Goal: Transaction & Acquisition: Obtain resource

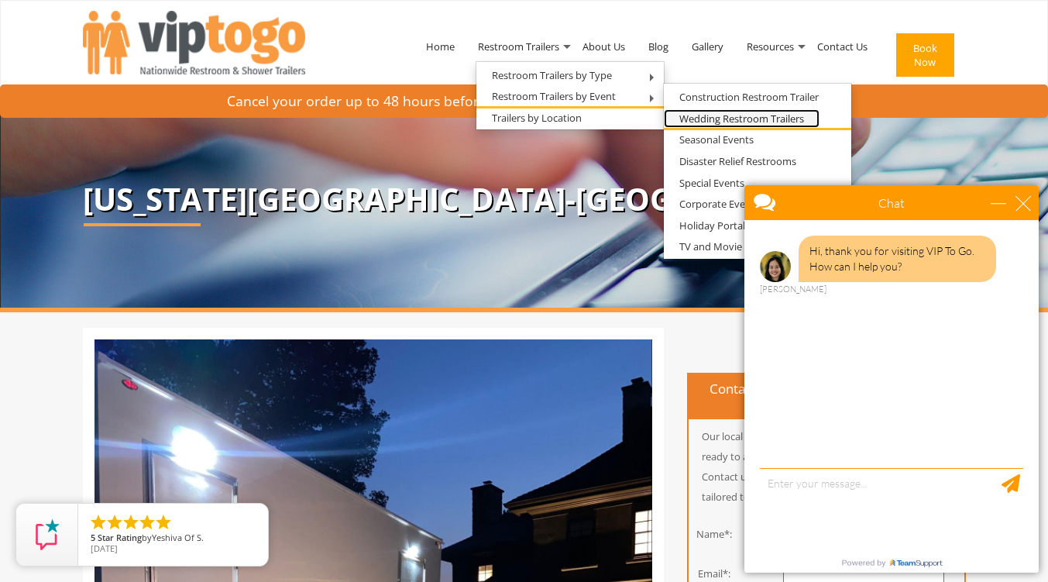
click at [710, 119] on link "Wedding Restroom Trailers" at bounding box center [742, 118] width 156 height 19
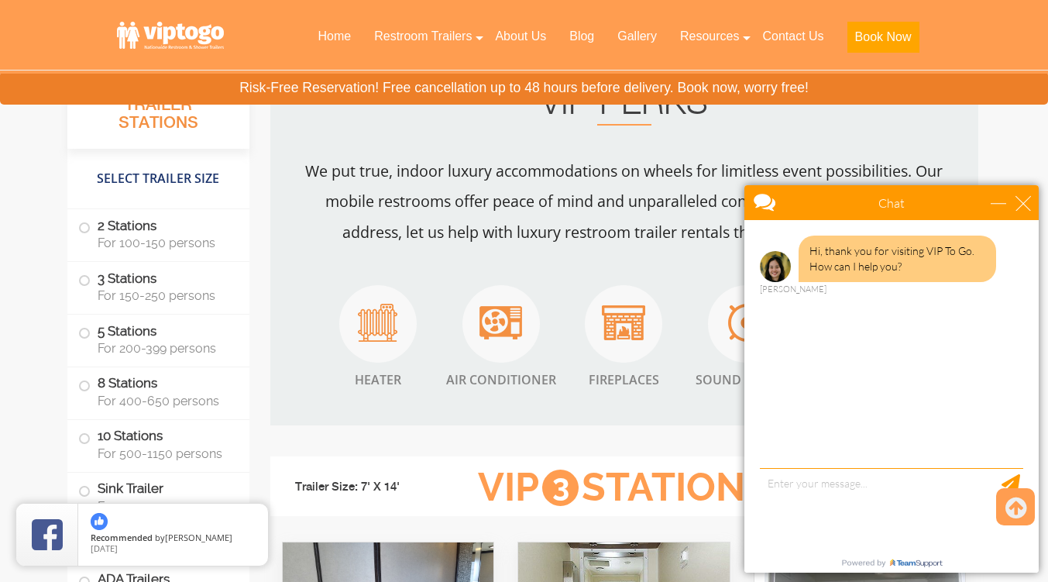
scroll to position [2137, 0]
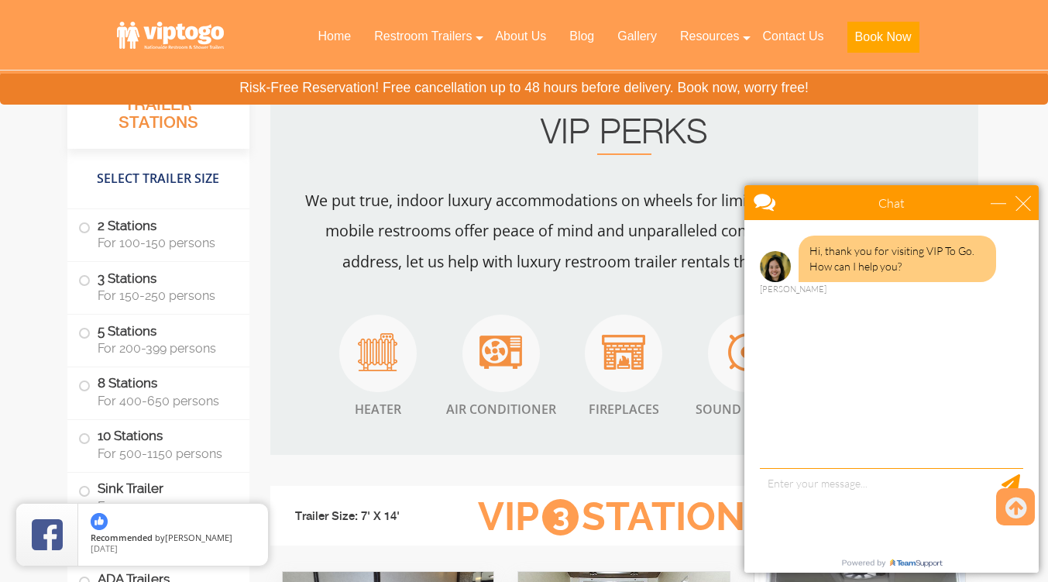
drag, startPoint x: 281, startPoint y: 22, endPoint x: 976, endPoint y: 157, distance: 707.9
click at [976, 157] on div "VIP PERKS We put true, indoor luxury accommodations on wheels for limitless eve…" at bounding box center [624, 266] width 708 height 377
click at [1023, 202] on div "close" at bounding box center [1023, 202] width 15 height 15
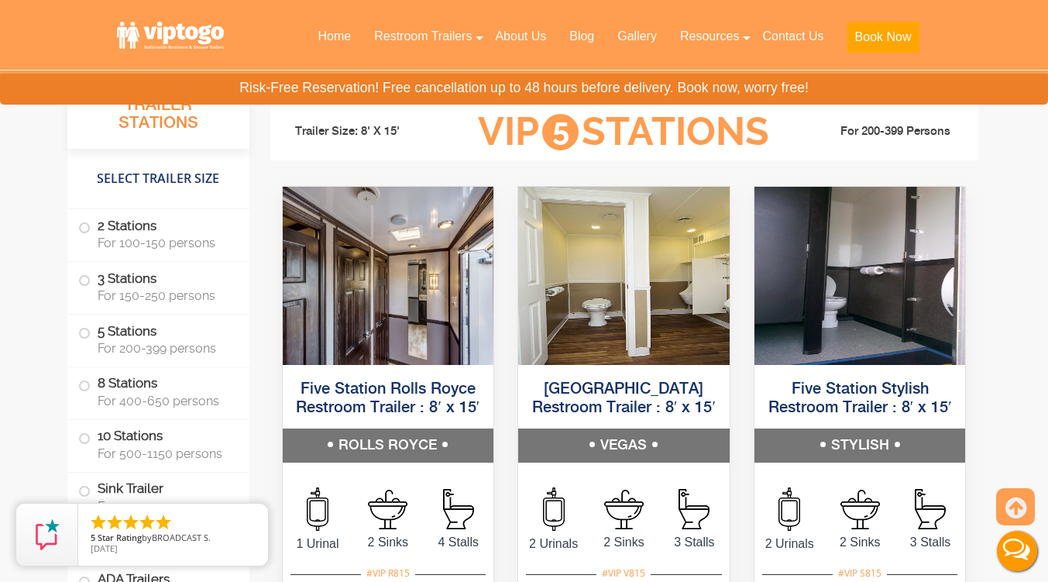
scroll to position [3110, 0]
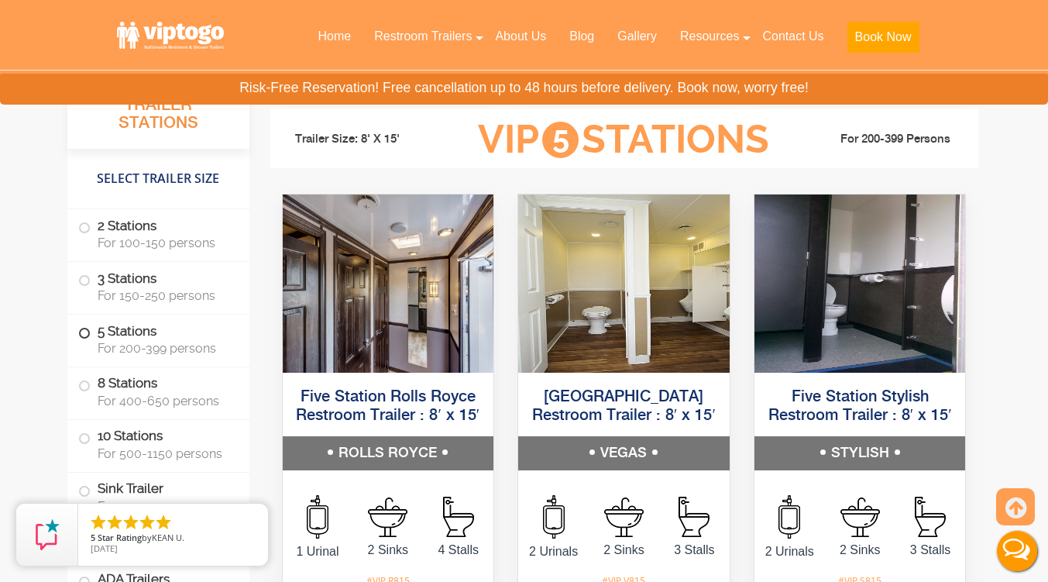
click at [85, 335] on span at bounding box center [84, 334] width 6 height 6
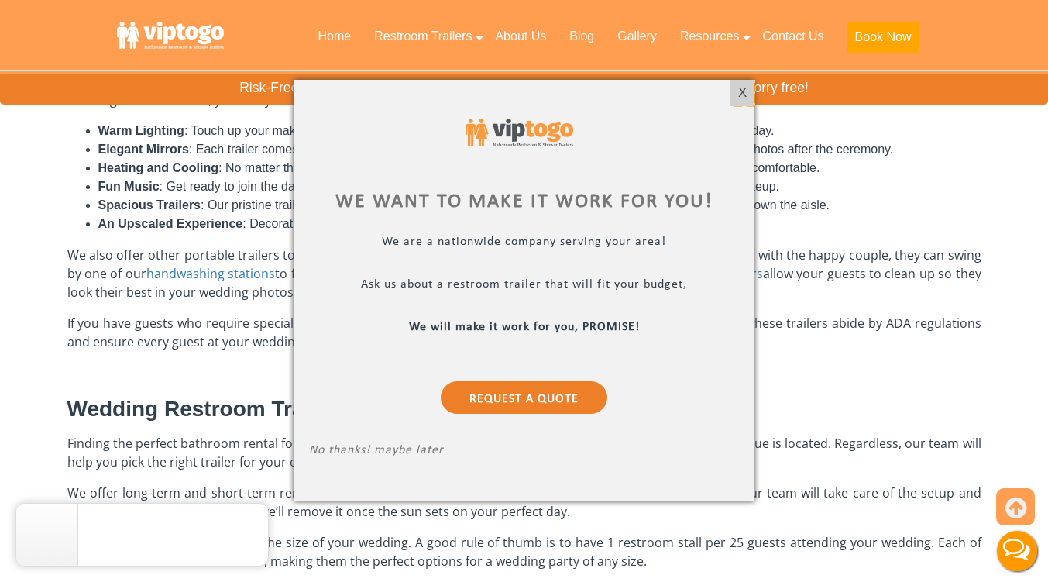
scroll to position [737, 0]
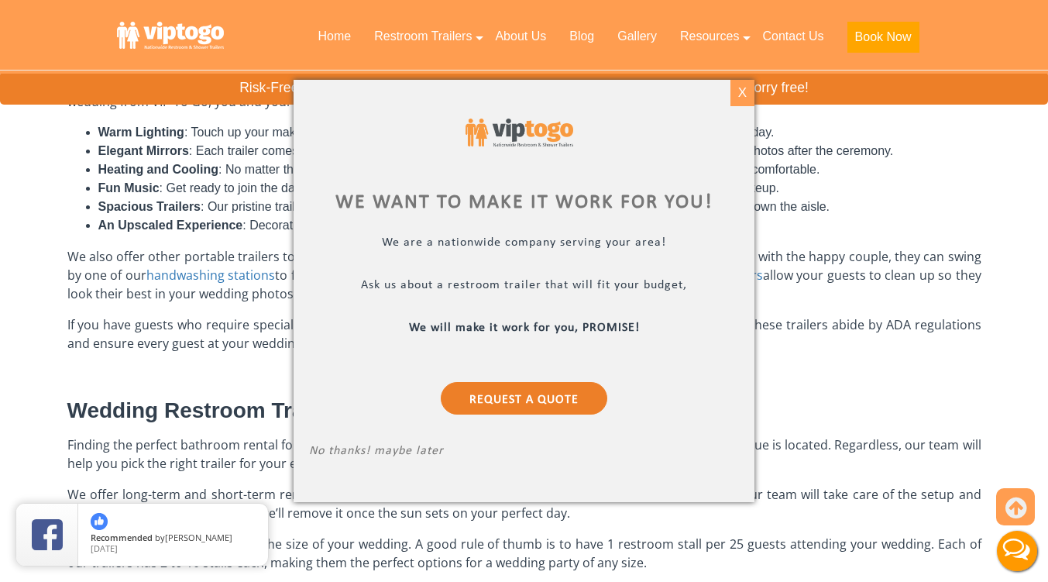
click at [742, 93] on div "X" at bounding box center [743, 93] width 24 height 26
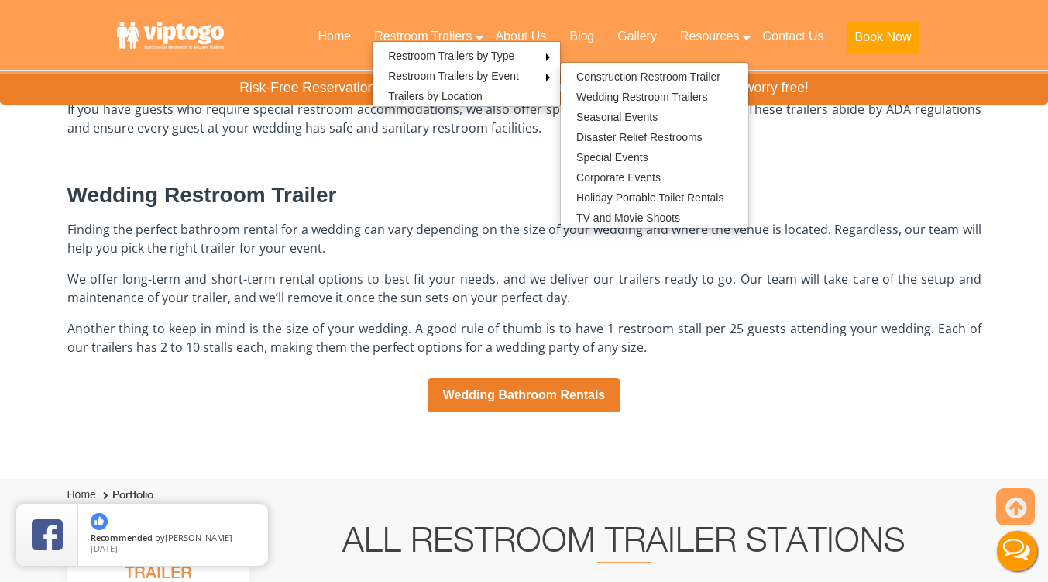
scroll to position [953, 0]
click at [555, 407] on link "Wedding Bathroom Rentals" at bounding box center [525, 394] width 194 height 34
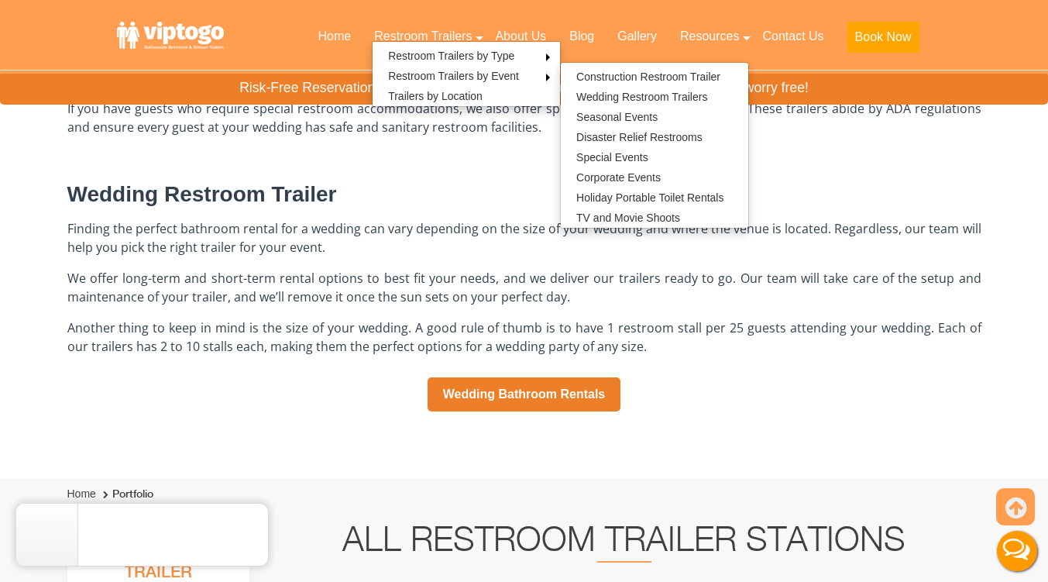
click at [730, 420] on div "Wedding Bathroom Rentals Your wedding day is a magical, once-in-a-lifetime cele…" at bounding box center [524, 20] width 914 height 914
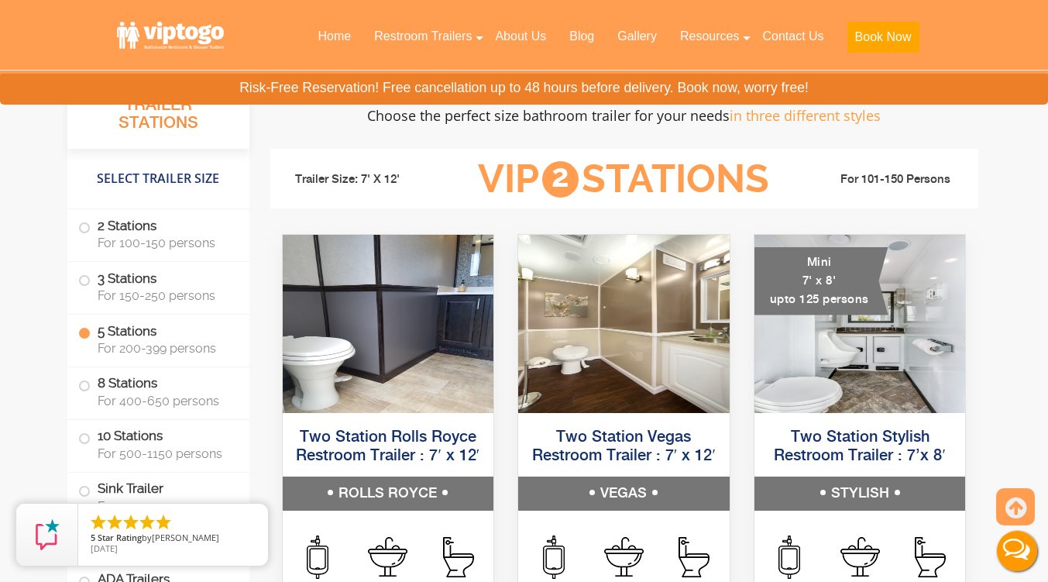
scroll to position [1473, 0]
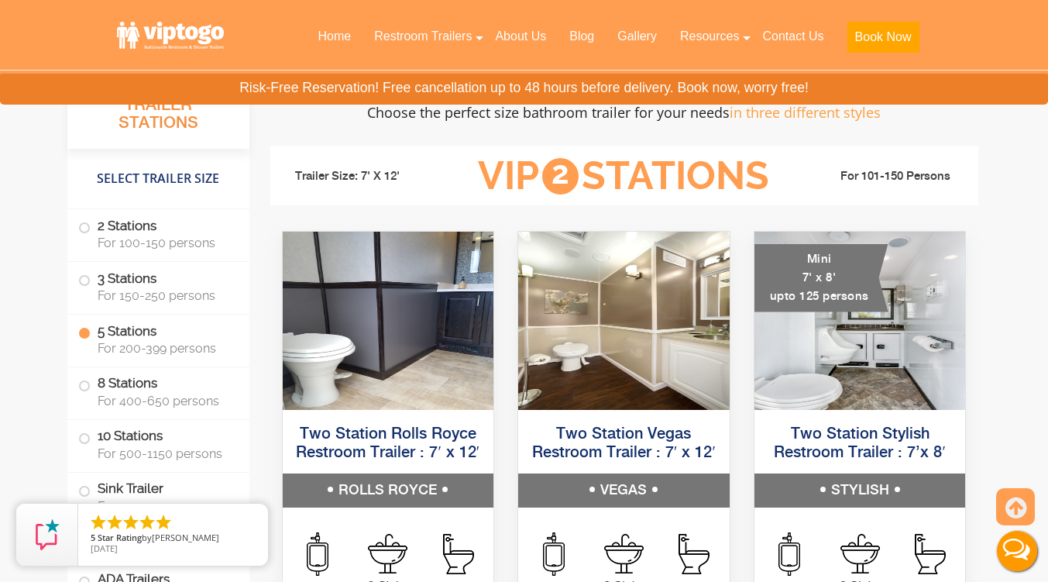
click at [730, 420] on div "Two Station Vegas Restroom Trailer : 7′ x 12′ VEGAS" at bounding box center [624, 460] width 235 height 93
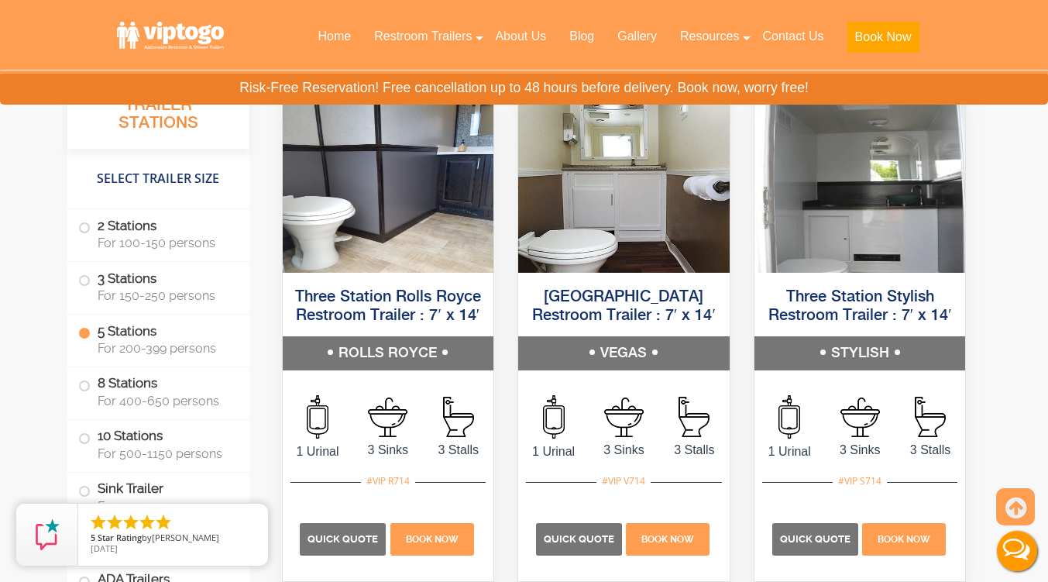
scroll to position [2621, 0]
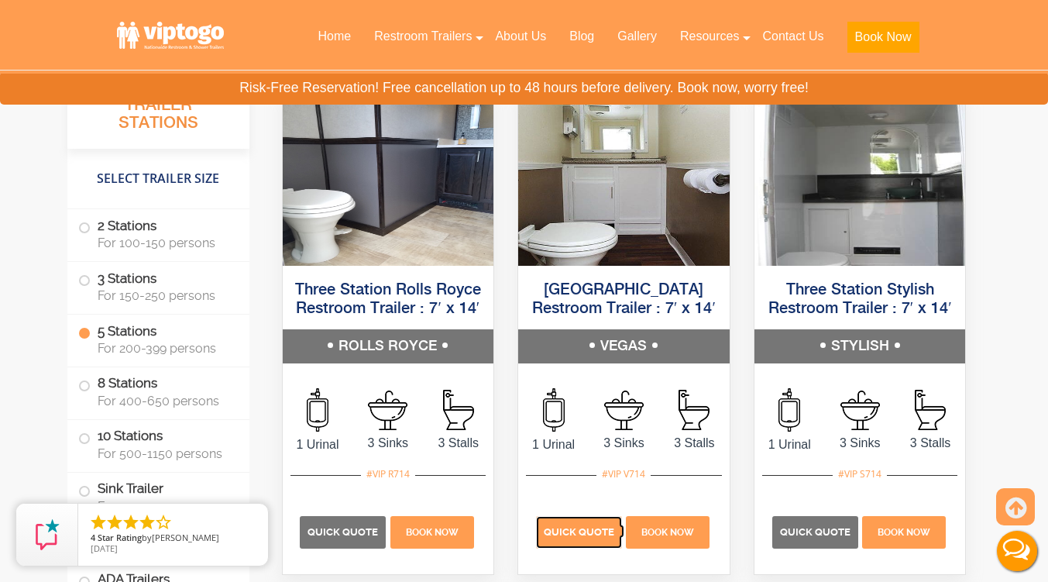
click at [572, 536] on span "Quick Quote" at bounding box center [579, 532] width 70 height 12
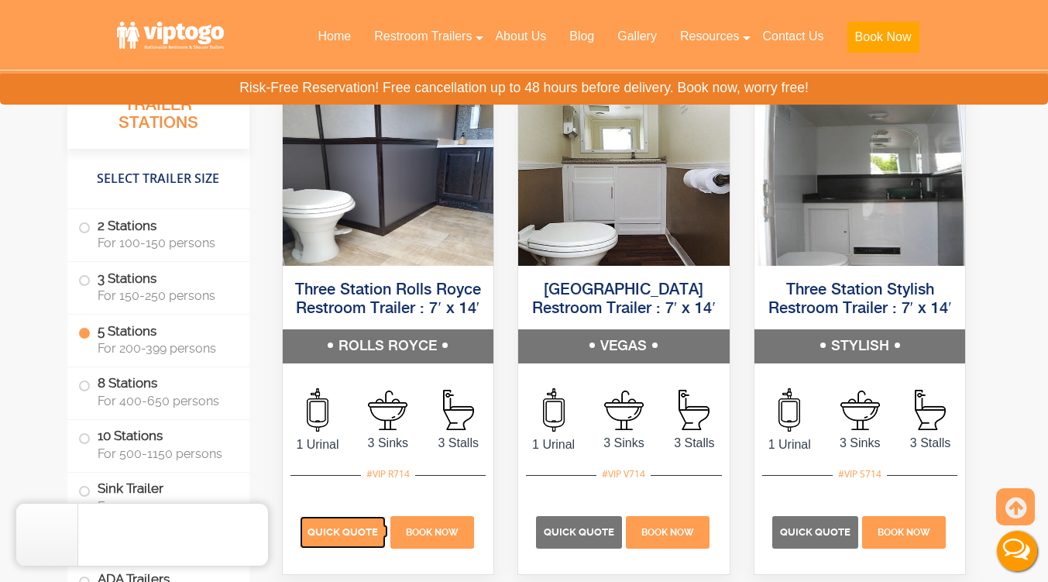
click at [345, 528] on span "Quick Quote" at bounding box center [343, 532] width 70 height 12
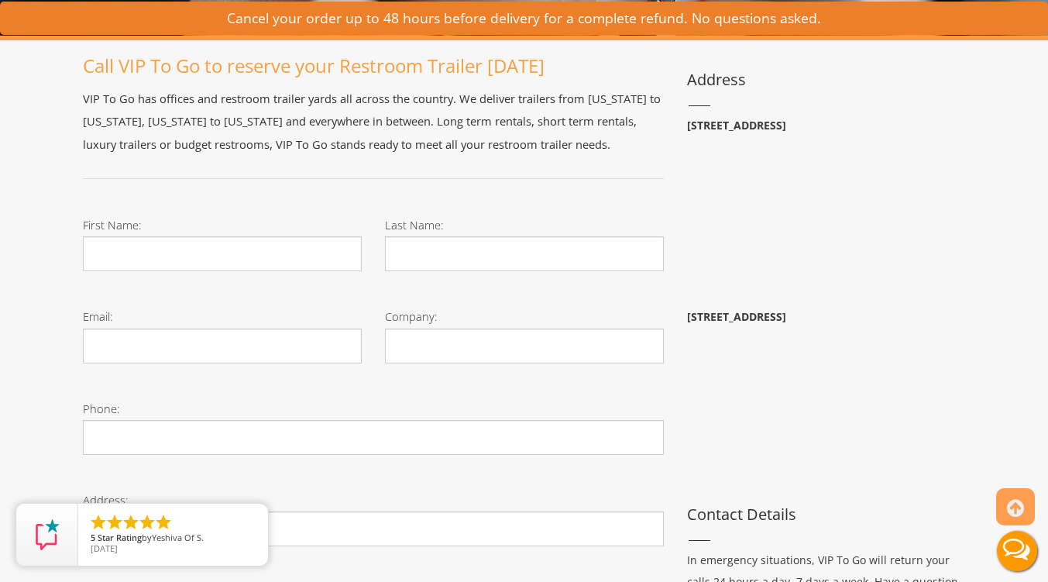
scroll to position [256, 0]
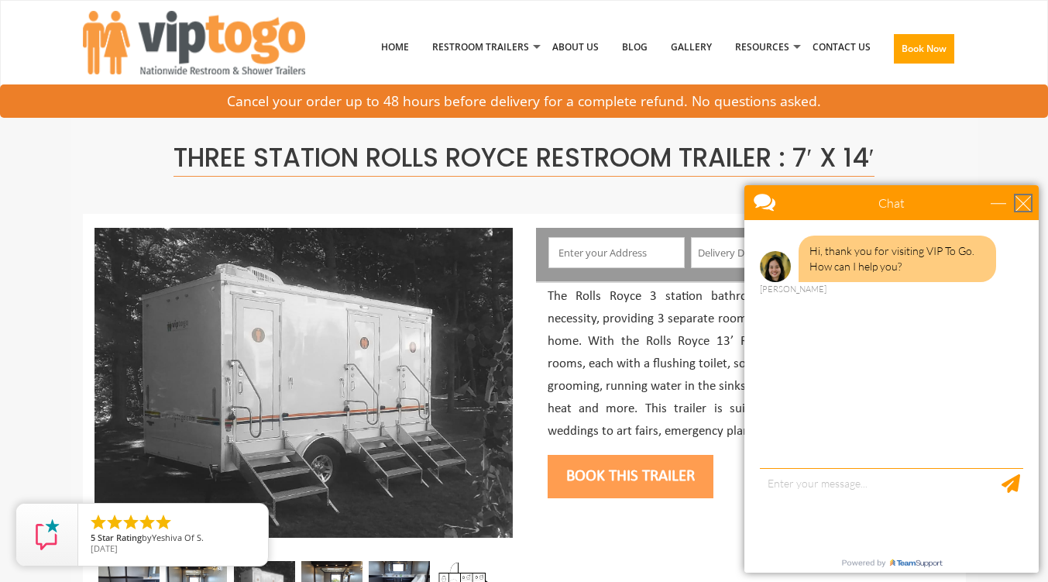
click at [1028, 205] on div "close" at bounding box center [1023, 202] width 15 height 15
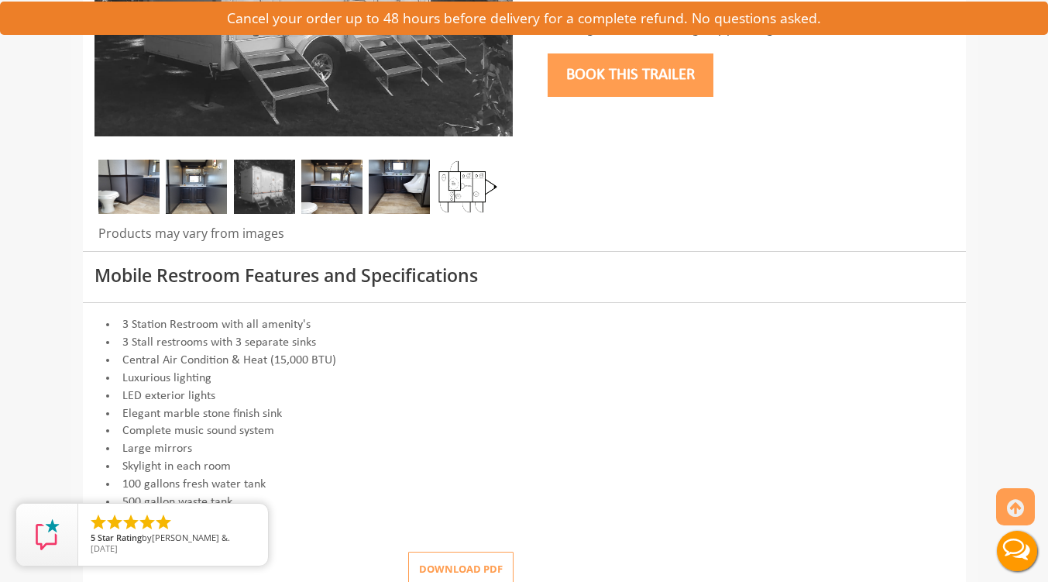
scroll to position [399, 0]
